Goal: Navigation & Orientation: Find specific page/section

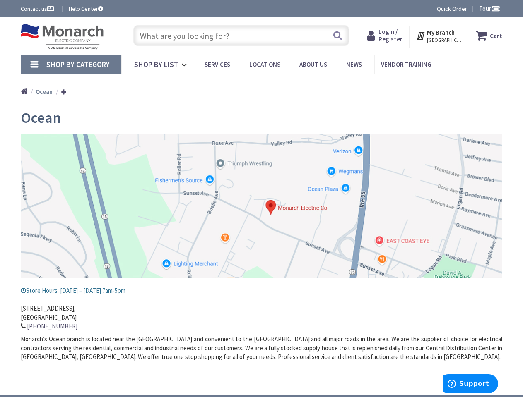
click at [261, 198] on img at bounding box center [261, 206] width 481 height 144
click at [488, 8] on span "Tour" at bounding box center [489, 9] width 21 height 8
click at [495, 8] on div at bounding box center [261, 198] width 523 height 397
click at [439, 36] on strong "My Branch" at bounding box center [441, 33] width 28 height 8
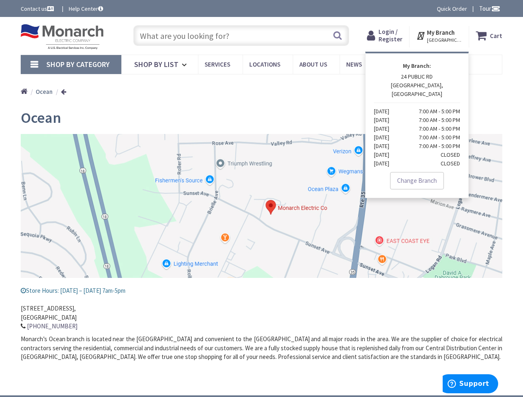
click at [71, 65] on span "Shop By Category" at bounding box center [77, 65] width 63 height 10
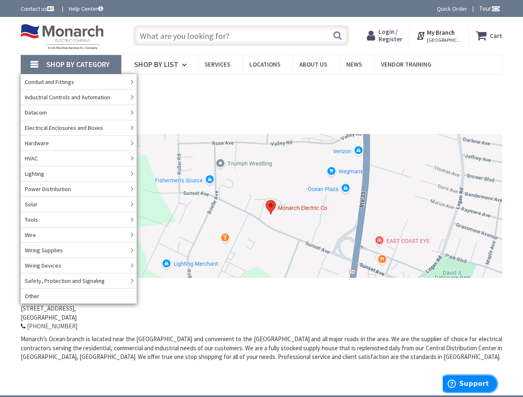
click at [470, 384] on span "Support" at bounding box center [474, 383] width 30 height 7
